Goal: Information Seeking & Learning: Learn about a topic

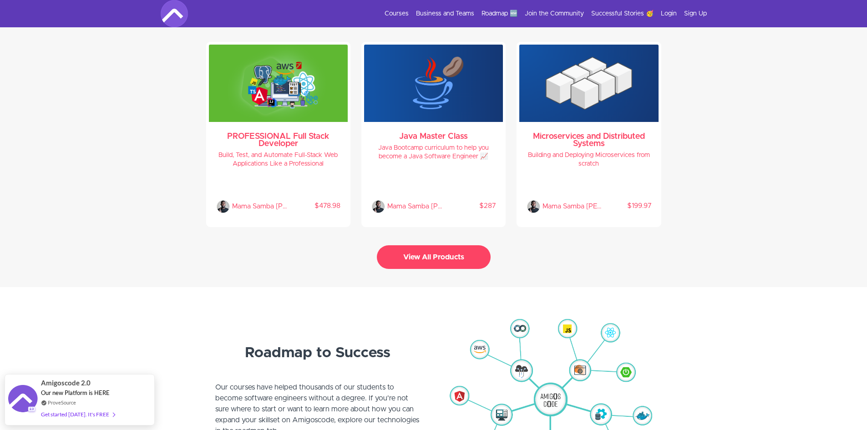
scroll to position [2138, 0]
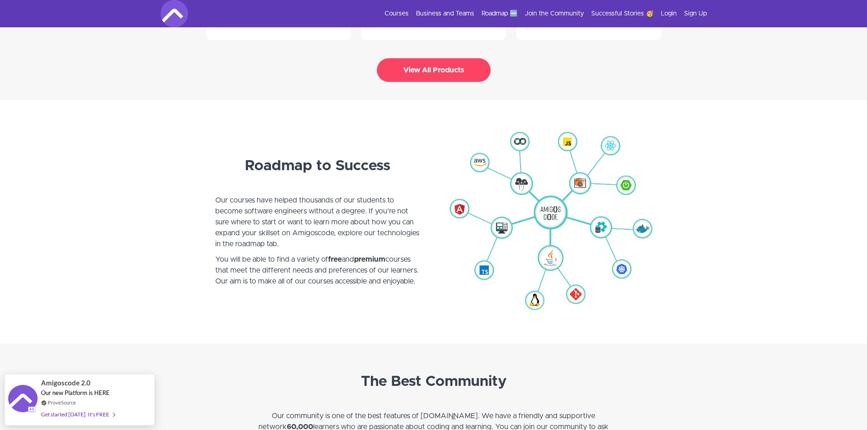
click at [424, 66] on button "View All Products" at bounding box center [434, 70] width 114 height 24
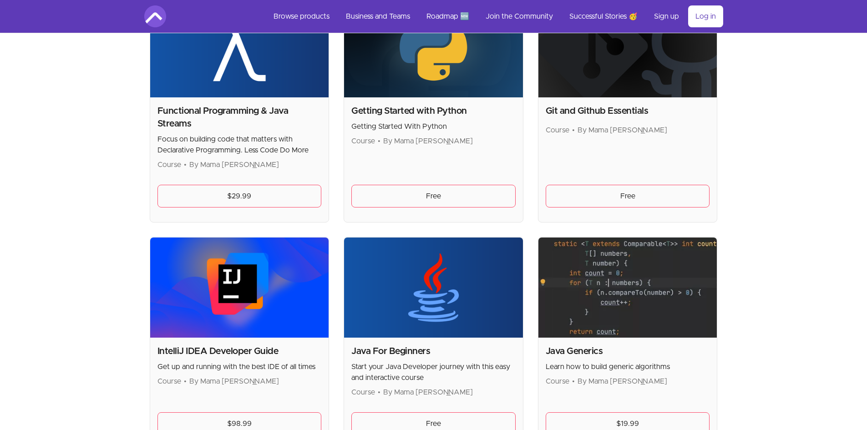
scroll to position [682, 0]
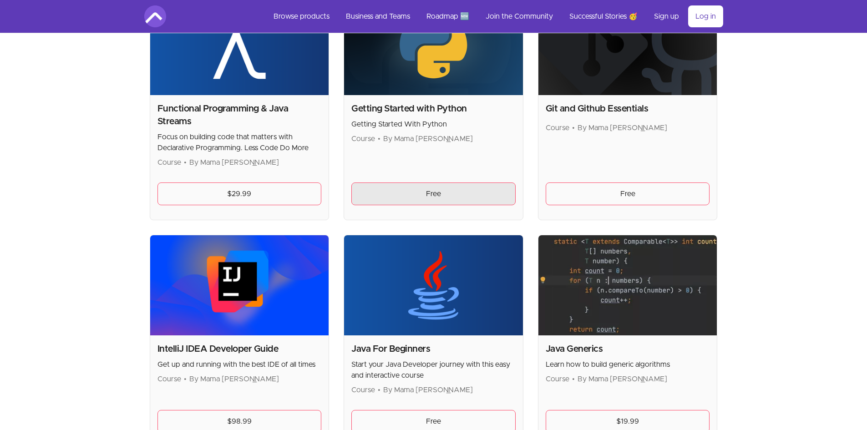
click at [439, 193] on link "Free" at bounding box center [433, 193] width 164 height 23
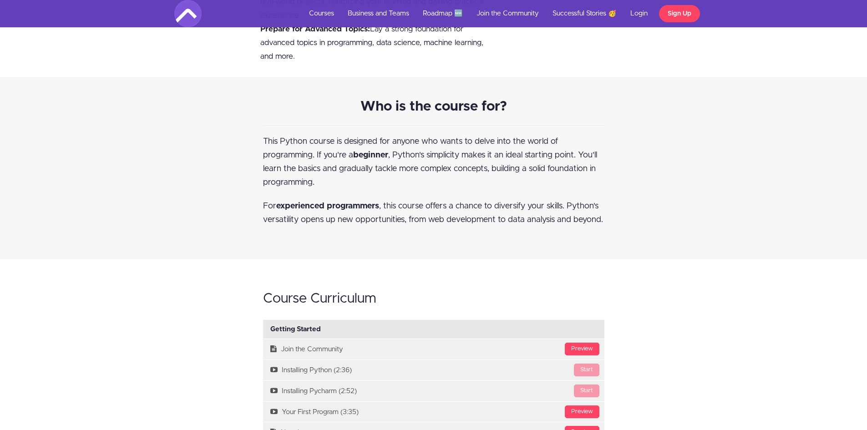
scroll to position [455, 0]
